Goal: Task Accomplishment & Management: Complete application form

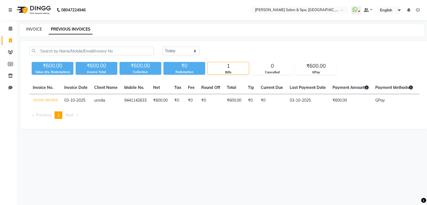
click at [36, 29] on link "INVOICE" at bounding box center [34, 29] width 16 height 5
select select "service"
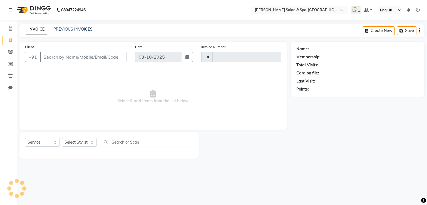
type input "1926"
select select "67"
click at [82, 145] on select "Select Stylist Asma Deepa Receptionist [PERSON_NAME]" at bounding box center [79, 142] width 35 height 9
select select "36854"
click at [62, 138] on select "Select Stylist Asma Deepa Receptionist [PERSON_NAME]" at bounding box center [79, 142] width 35 height 9
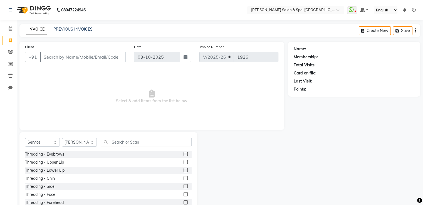
click at [183, 154] on label at bounding box center [185, 154] width 4 height 4
click at [183, 154] on input "checkbox" at bounding box center [185, 155] width 4 height 4
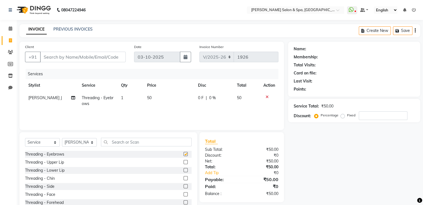
checkbox input "false"
click at [126, 145] on input "text" at bounding box center [146, 142] width 91 height 9
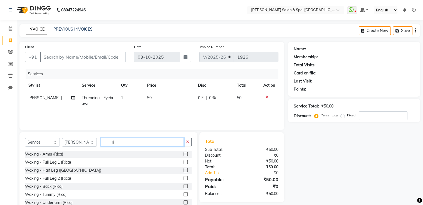
type input "ri"
click at [183, 155] on label at bounding box center [185, 154] width 4 height 4
click at [183, 155] on input "checkbox" at bounding box center [185, 155] width 4 height 4
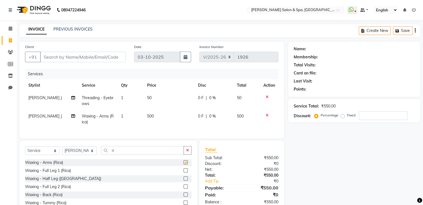
checkbox input "false"
click at [122, 94] on td "1" at bounding box center [131, 101] width 26 height 18
select select "36854"
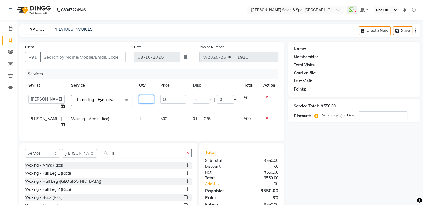
click at [143, 100] on input "1" at bounding box center [146, 99] width 15 height 9
type input "2"
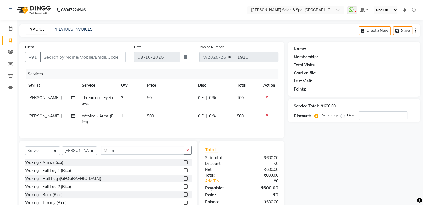
click at [137, 118] on td "1" at bounding box center [131, 119] width 26 height 18
select select "36854"
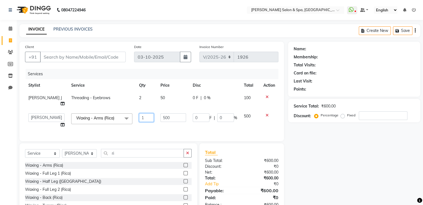
click at [141, 113] on input "1" at bounding box center [146, 117] width 15 height 9
type input "2"
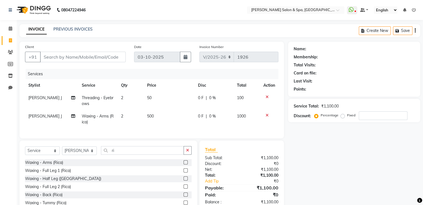
click at [148, 128] on div "Services Stylist Service Qty Price Disc Total Action [PERSON_NAME] J Threading …" at bounding box center [151, 101] width 253 height 64
click at [81, 153] on select "Select Stylist Asma Deepa Receptionist [PERSON_NAME]" at bounding box center [79, 150] width 35 height 9
select select "2497"
click at [62, 151] on select "Select Stylist Asma Deepa Receptionist [PERSON_NAME]" at bounding box center [79, 150] width 35 height 9
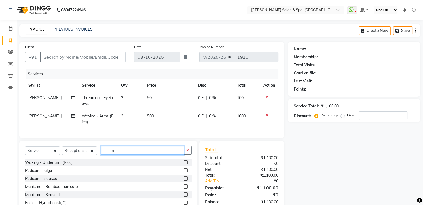
click at [123, 154] on input "ri" at bounding box center [142, 150] width 83 height 9
type input "r"
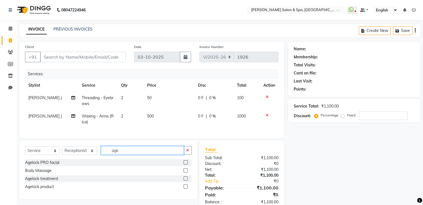
type input "age"
click at [185, 165] on label at bounding box center [185, 162] width 4 height 4
click at [185, 165] on input "checkbox" at bounding box center [185, 163] width 4 height 4
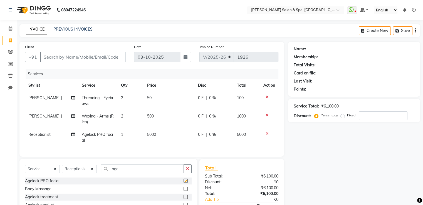
checkbox input "false"
click at [127, 133] on td "1" at bounding box center [131, 137] width 26 height 18
select select "2497"
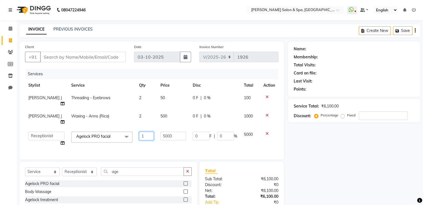
click at [139, 132] on input "1" at bounding box center [146, 136] width 15 height 9
type input "2"
click at [162, 133] on td "5000" at bounding box center [173, 138] width 32 height 21
select select "2497"
click at [175, 132] on input "5000" at bounding box center [172, 136] width 25 height 9
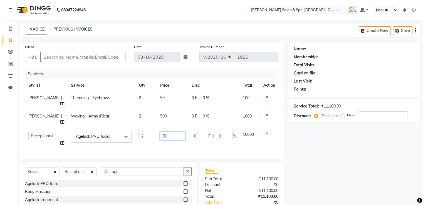
type input "5"
type input "6000"
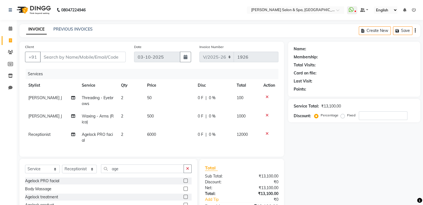
click at [184, 135] on td "6000" at bounding box center [169, 137] width 51 height 18
select select "2497"
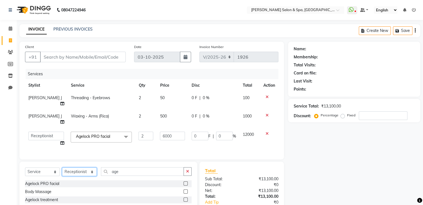
click at [83, 168] on select "Select Stylist Asma Deepa Receptionist [PERSON_NAME]" at bounding box center [79, 172] width 35 height 9
select select "2479"
click at [62, 168] on select "Select Stylist Asma Deepa Receptionist [PERSON_NAME]" at bounding box center [79, 172] width 35 height 9
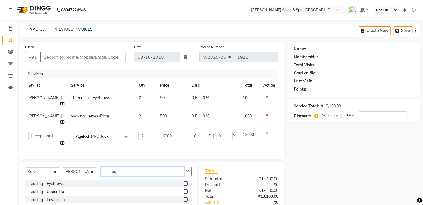
click at [130, 167] on input "age" at bounding box center [142, 171] width 83 height 9
type input "a"
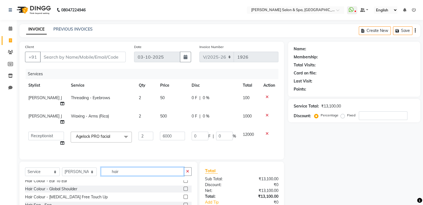
scroll to position [173, 0]
type input "hair"
click at [183, 194] on label at bounding box center [185, 196] width 4 height 4
click at [183, 195] on input "checkbox" at bounding box center [185, 197] width 4 height 4
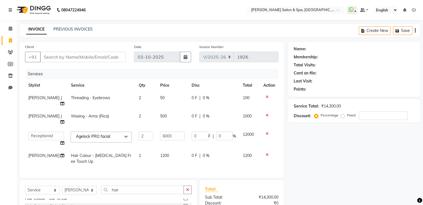
checkbox input "false"
click at [162, 150] on td "1200" at bounding box center [173, 159] width 32 height 18
select select "2479"
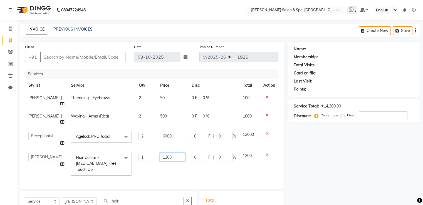
click at [170, 153] on input "1200" at bounding box center [172, 157] width 25 height 9
type input "1"
type input "500"
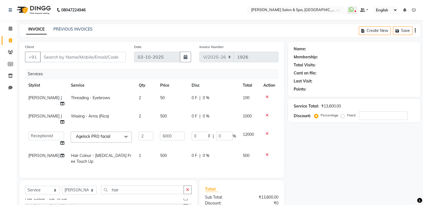
click at [171, 162] on div "Services Stylist Service Qty Price Disc Total Action [PERSON_NAME] J Threading …" at bounding box center [151, 120] width 253 height 103
click at [78, 57] on input "Client" at bounding box center [83, 57] width 86 height 11
click at [174, 132] on input "6000" at bounding box center [172, 136] width 25 height 9
type input "6"
type input "3500"
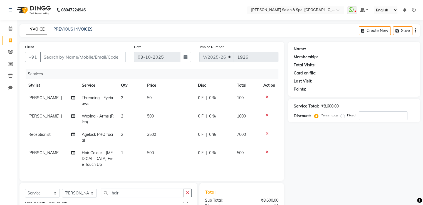
click at [175, 138] on tbody "[PERSON_NAME] J Threading - Eyebrows 2 50 0 F | 0 % 100 [PERSON_NAME] J Waxing …" at bounding box center [151, 131] width 253 height 79
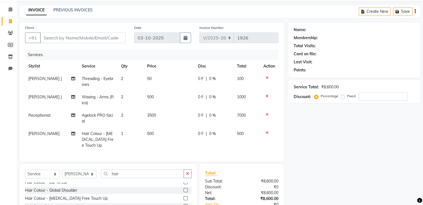
scroll to position [17, 0]
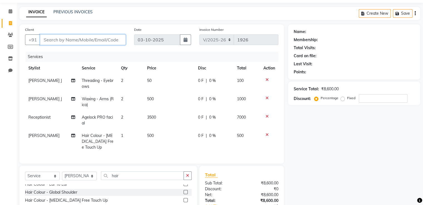
click at [81, 41] on input "Client" at bounding box center [83, 39] width 86 height 11
type input "9"
type input "0"
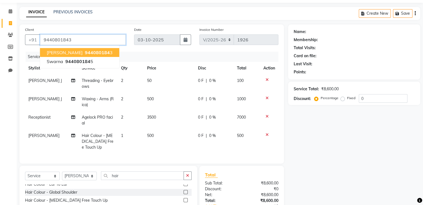
type input "9440801843"
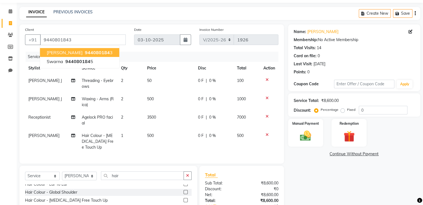
click at [85, 54] on span "944080184" at bounding box center [97, 53] width 25 height 6
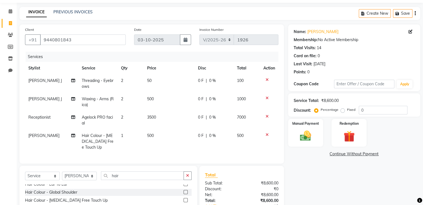
scroll to position [73, 0]
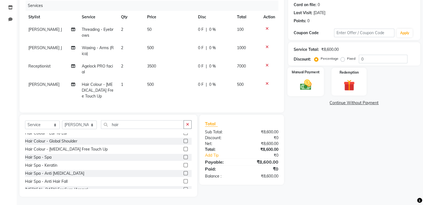
click at [304, 79] on img at bounding box center [305, 84] width 19 height 13
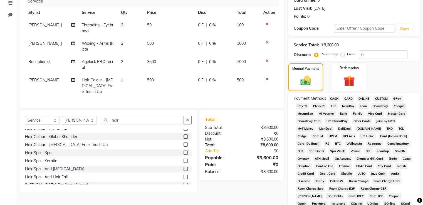
click at [396, 97] on span "GPay" at bounding box center [396, 99] width 11 height 6
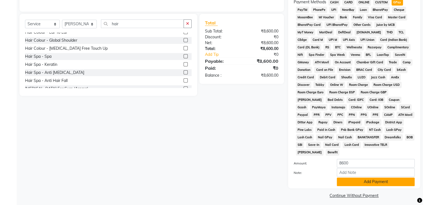
click at [374, 182] on button "Add Payment" at bounding box center [376, 182] width 78 height 9
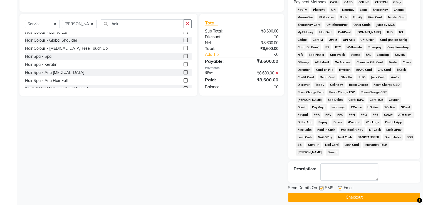
click at [369, 194] on button "Checkout" at bounding box center [354, 197] width 132 height 9
